Goal: Task Accomplishment & Management: Use online tool/utility

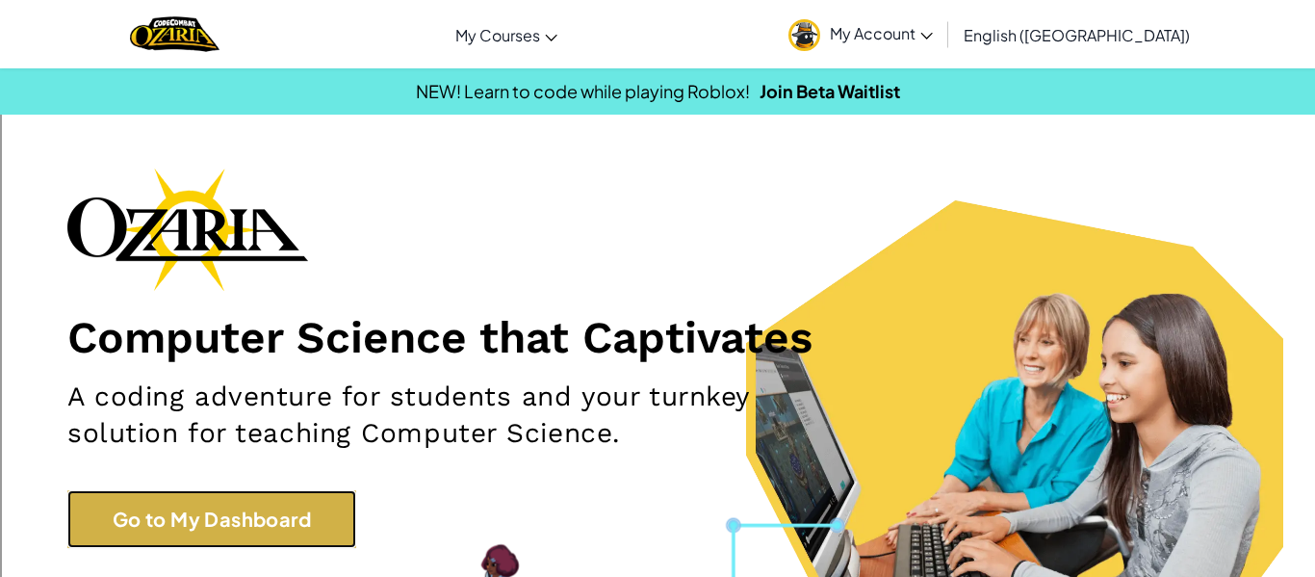
click at [292, 537] on link "Go to My Dashboard" at bounding box center [211, 519] width 289 height 58
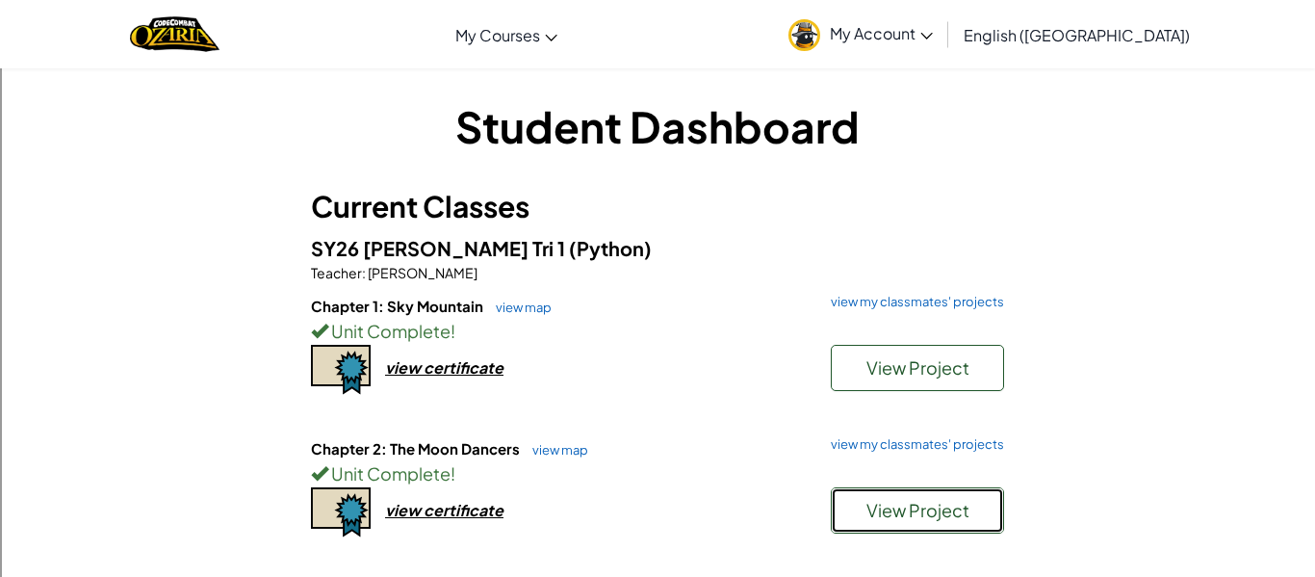
click at [904, 512] on span "View Project" at bounding box center [917, 510] width 103 height 22
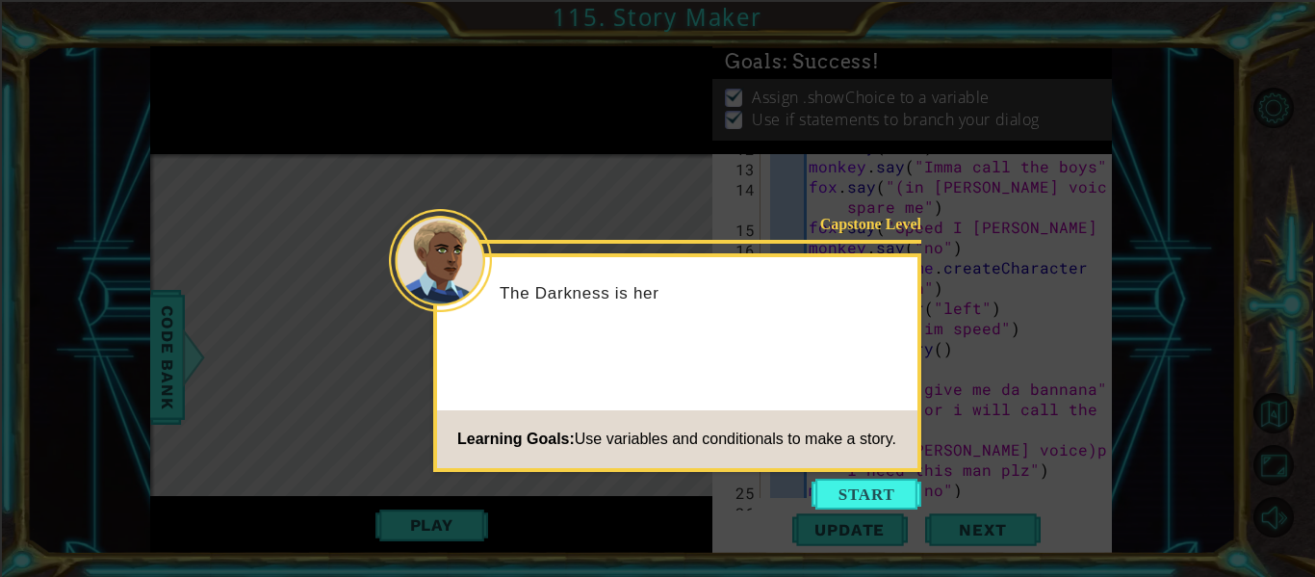
click at [879, 448] on div "Learning Goals: Use variables and conditionals to make a story." at bounding box center [666, 439] width 459 height 39
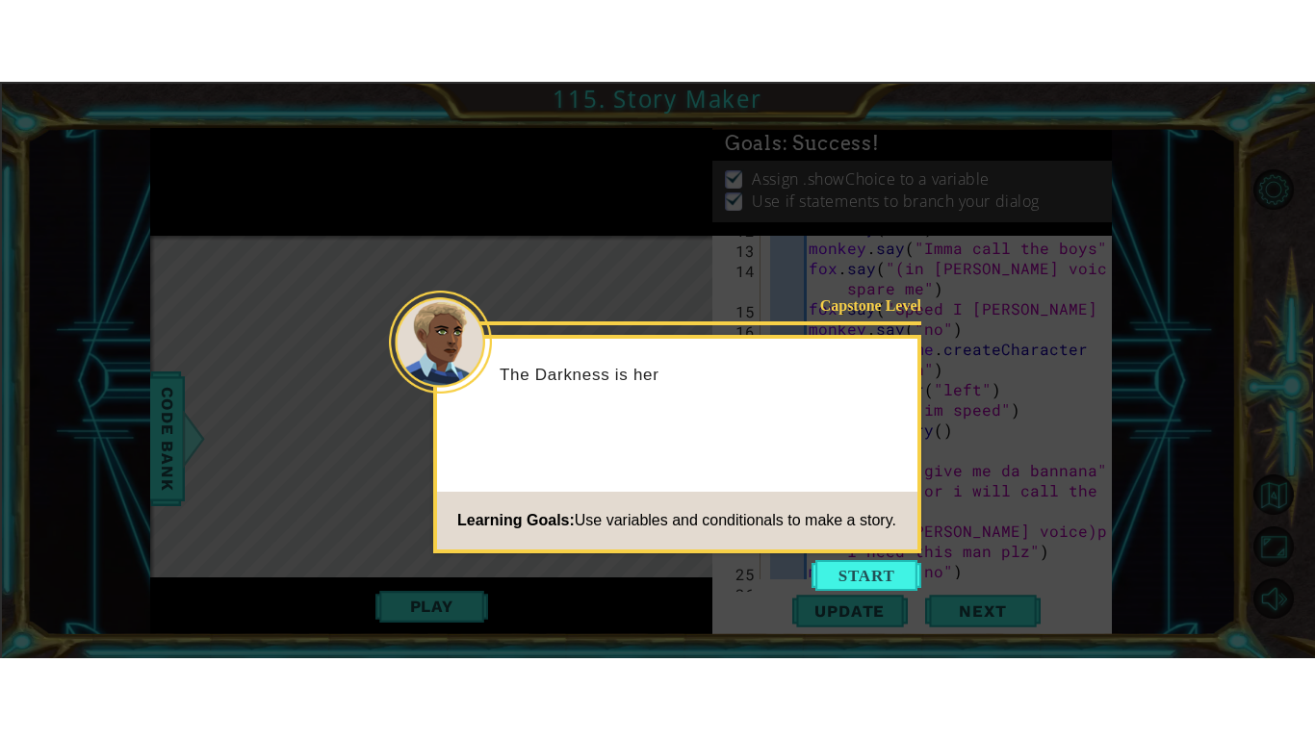
scroll to position [404, 0]
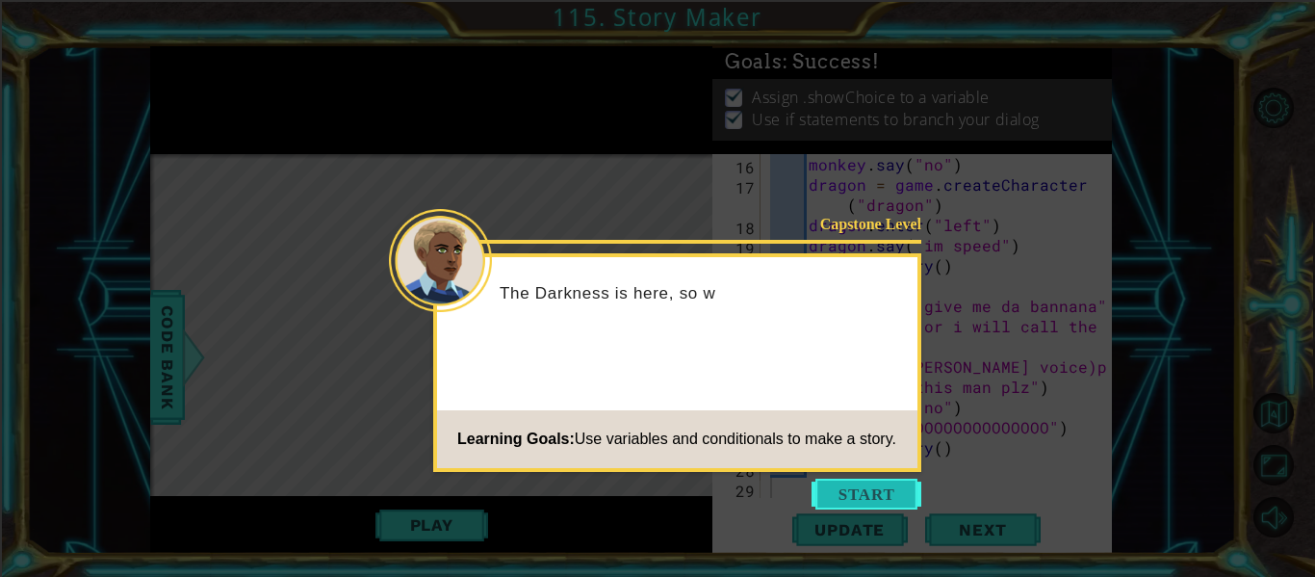
click at [888, 492] on button "Start" at bounding box center [867, 493] width 110 height 31
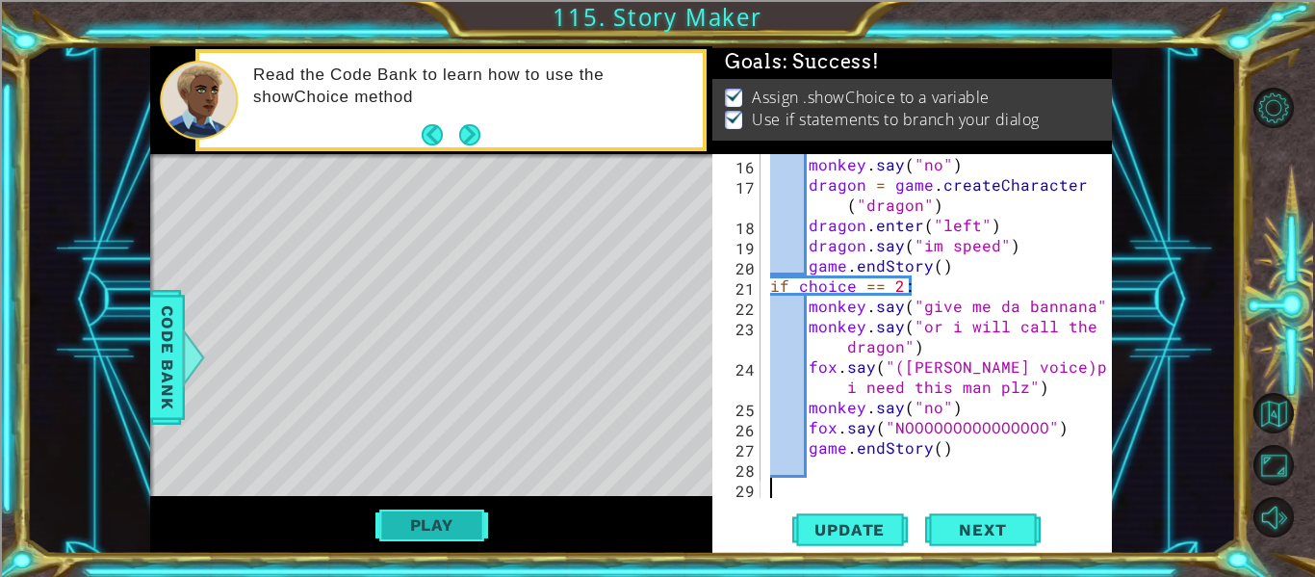
click at [396, 542] on button "Play" at bounding box center [431, 524] width 113 height 37
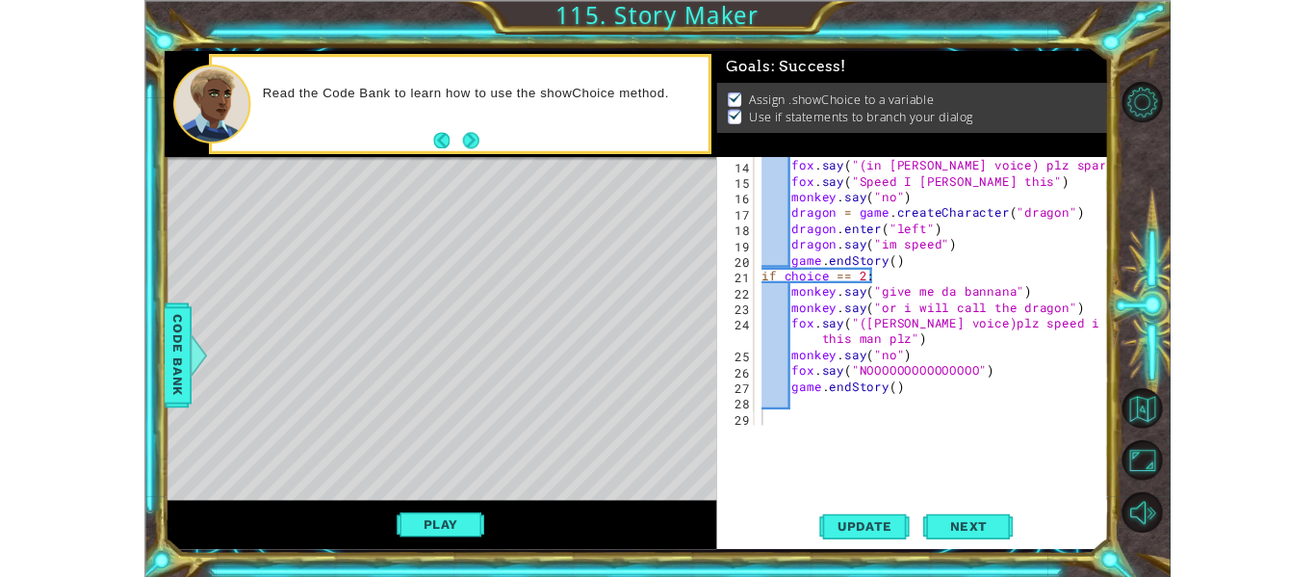
scroll to position [303, 0]
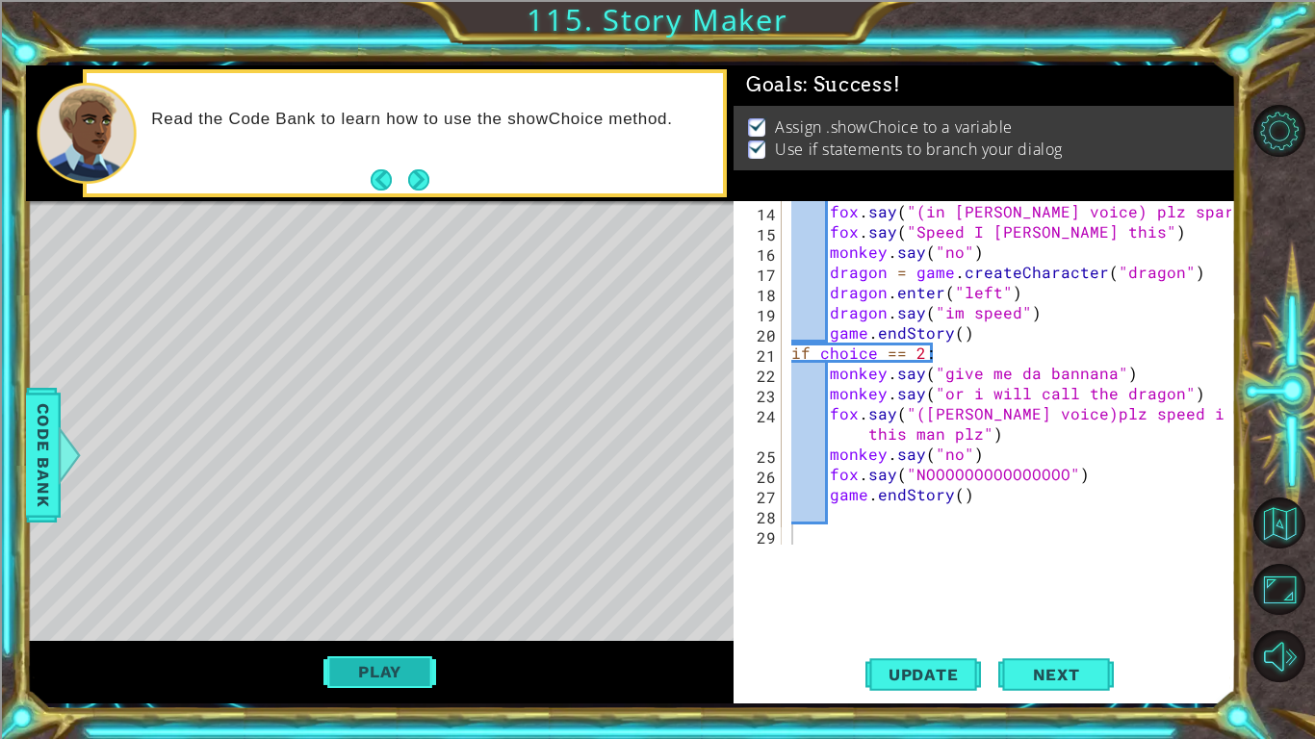
click at [396, 576] on button "Play" at bounding box center [379, 672] width 113 height 37
click at [422, 576] on button "Play" at bounding box center [379, 672] width 113 height 37
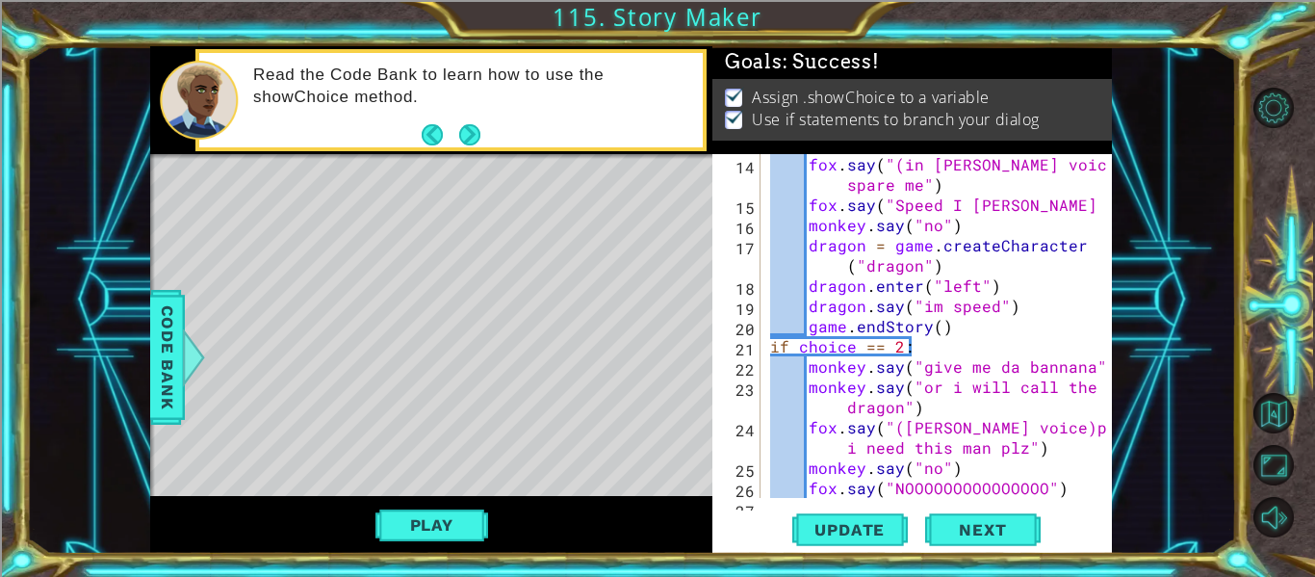
scroll to position [404, 0]
